Goal: Transaction & Acquisition: Purchase product/service

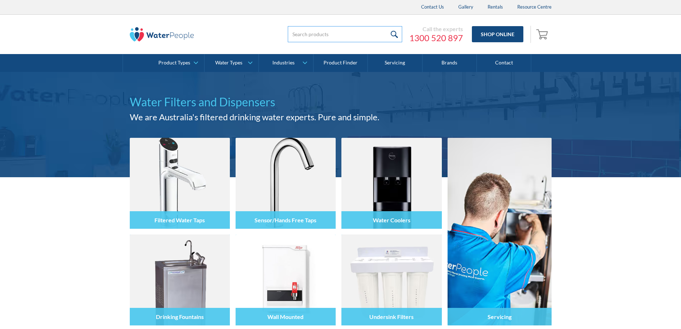
click at [303, 33] on input "search" at bounding box center [345, 34] width 114 height 16
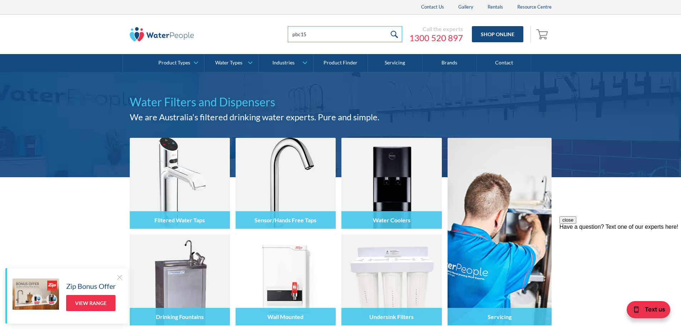
type input "pbc15"
click at [396, 35] on input "submit" at bounding box center [394, 34] width 15 height 16
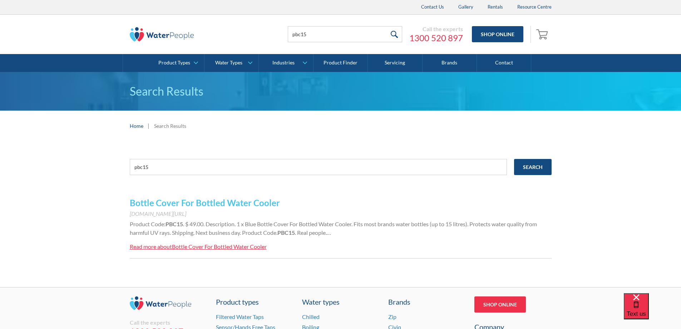
click at [235, 201] on link "Bottle Cover For Bottled Water Cooler" at bounding box center [205, 202] width 150 height 10
